Goal: Information Seeking & Learning: Understand process/instructions

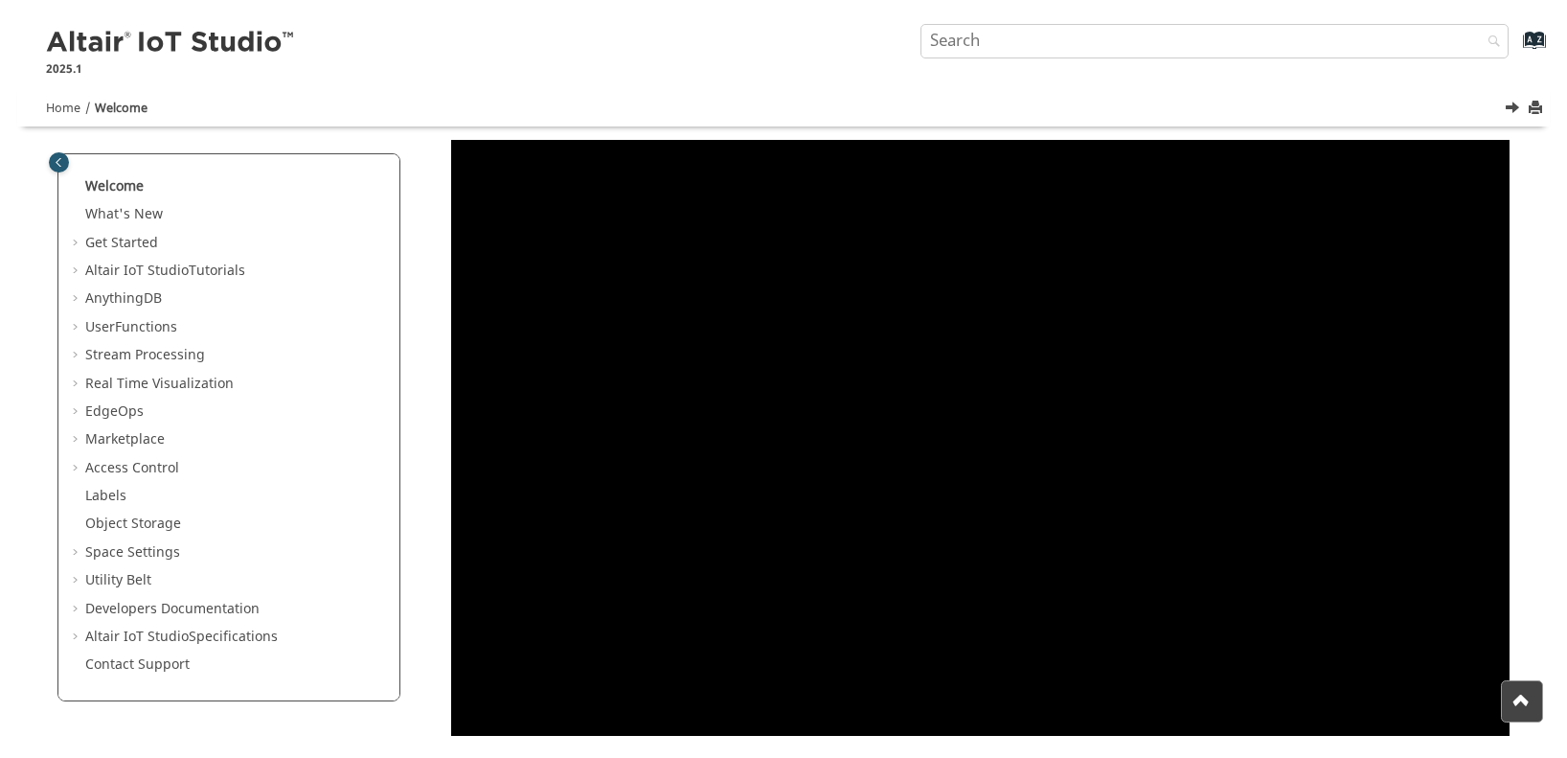
scroll to position [127, 0]
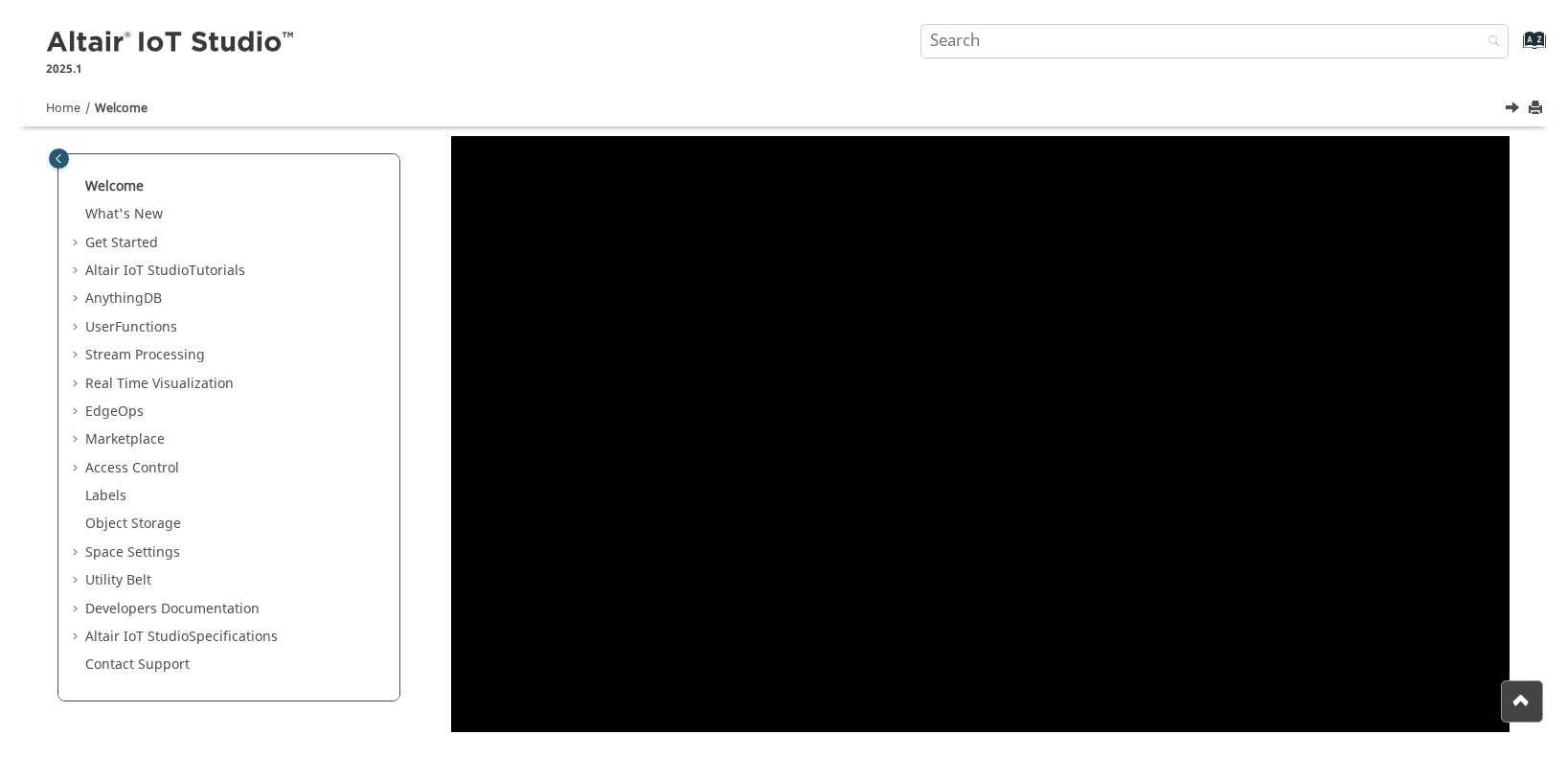
click at [84, 606] on span "Table of Contents" at bounding box center [77, 609] width 15 height 19
click at [77, 664] on span "Table of Contents" at bounding box center [77, 664] width 15 height 19
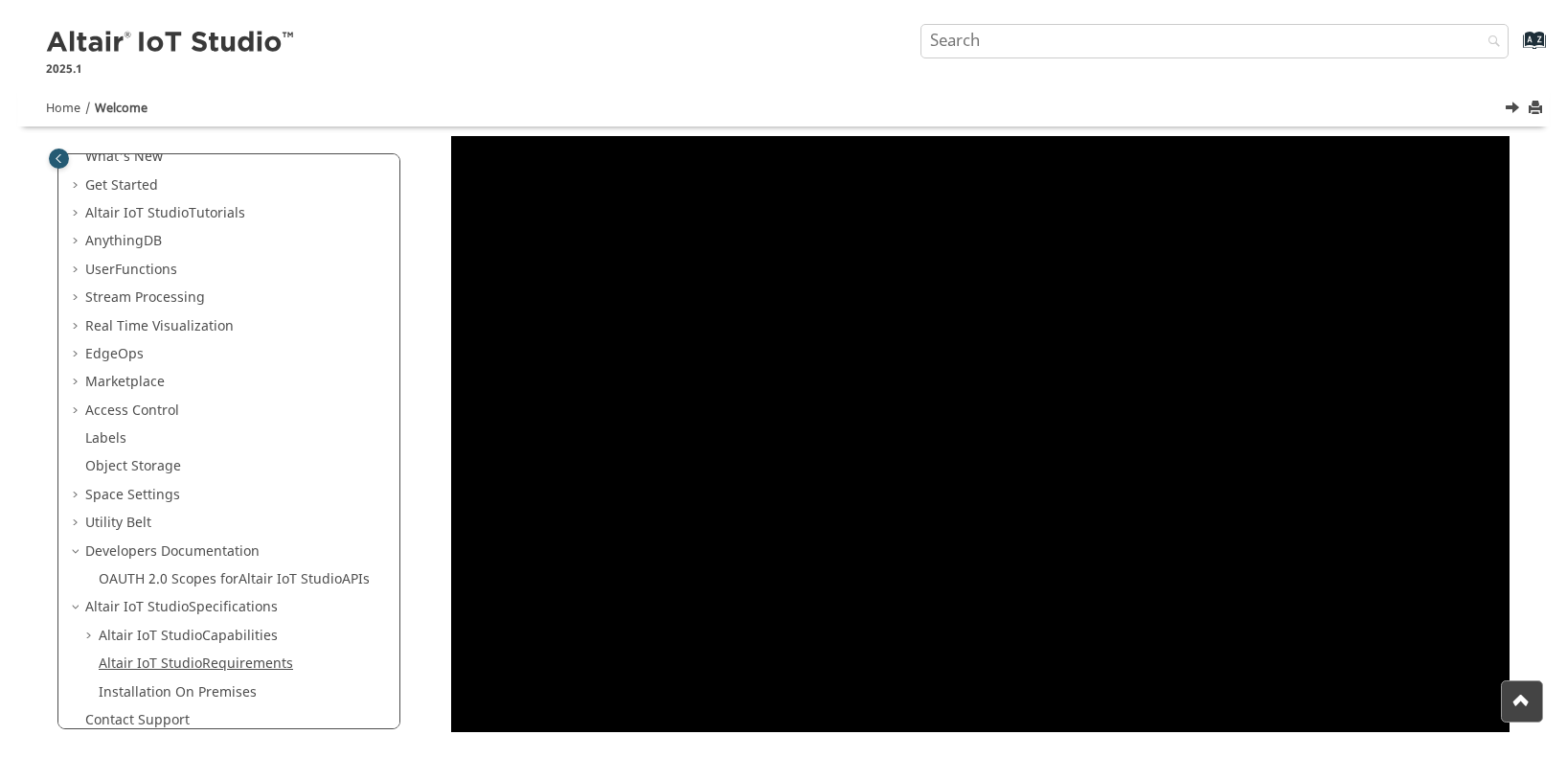
scroll to position [85, 0]
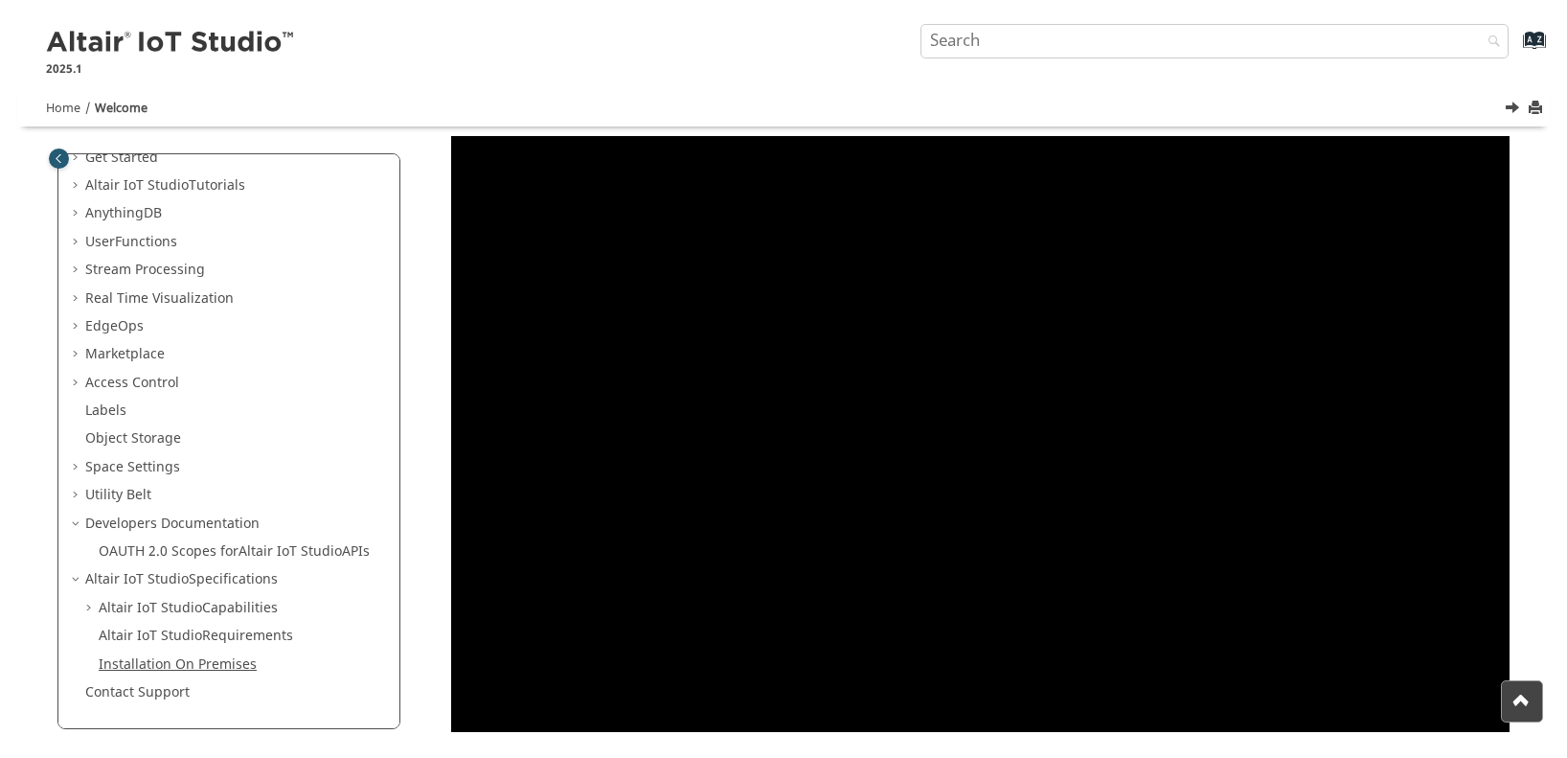
click at [144, 664] on link "Installation On Premises" at bounding box center [178, 664] width 158 height 20
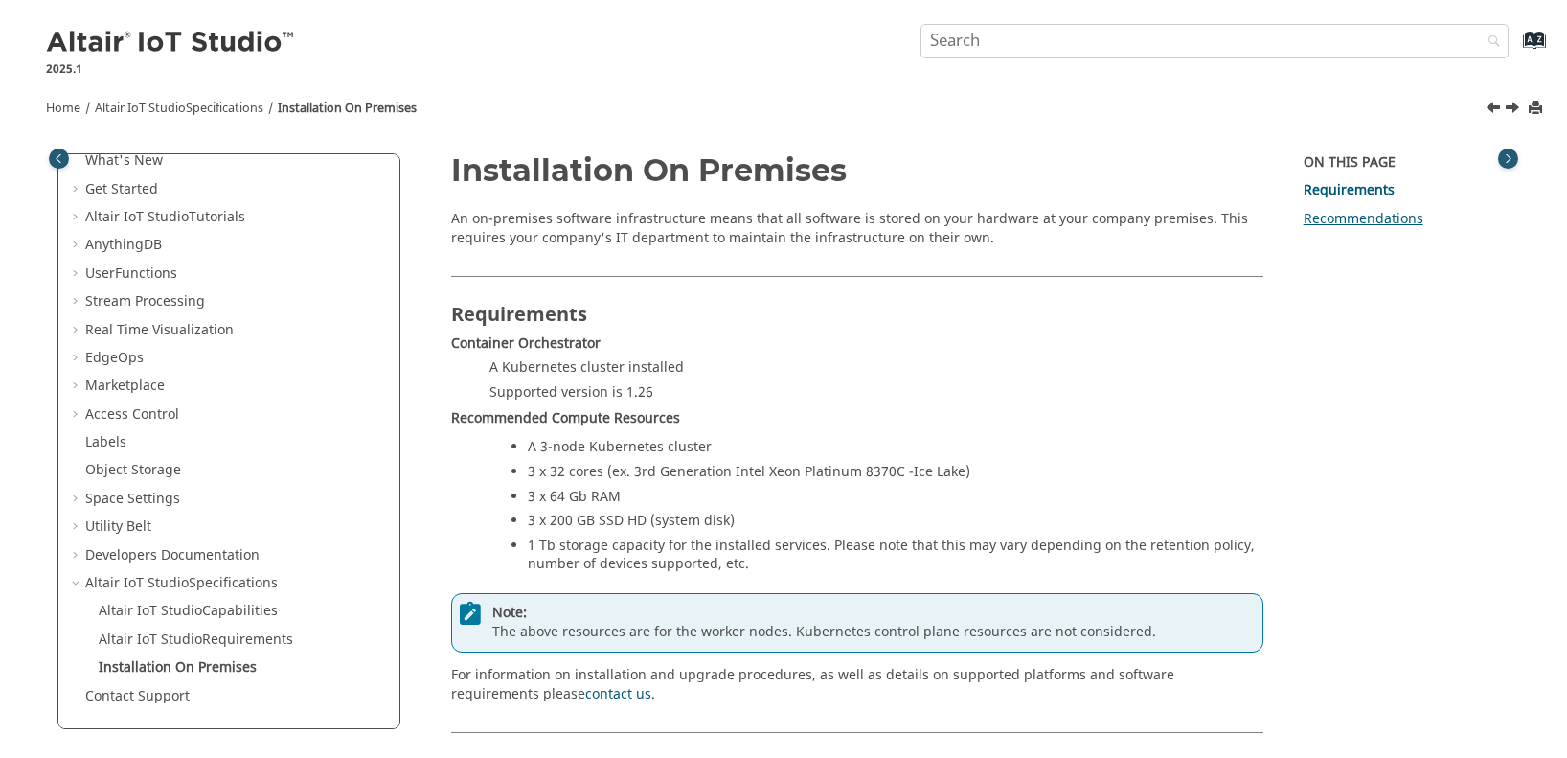
click at [1355, 222] on link "Recommendations" at bounding box center [1364, 219] width 120 height 20
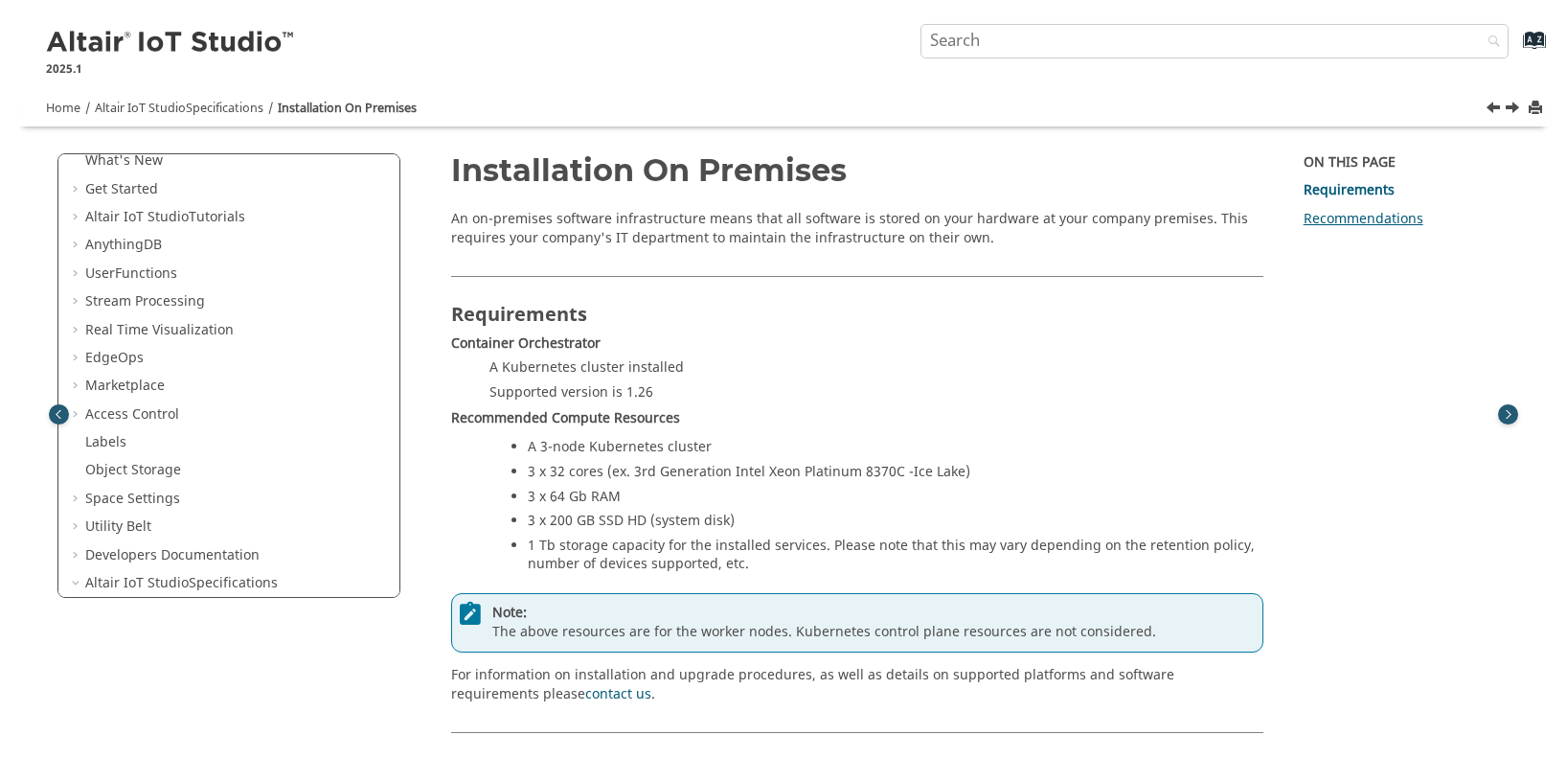
scroll to position [256, 0]
